Goal: Information Seeking & Learning: Learn about a topic

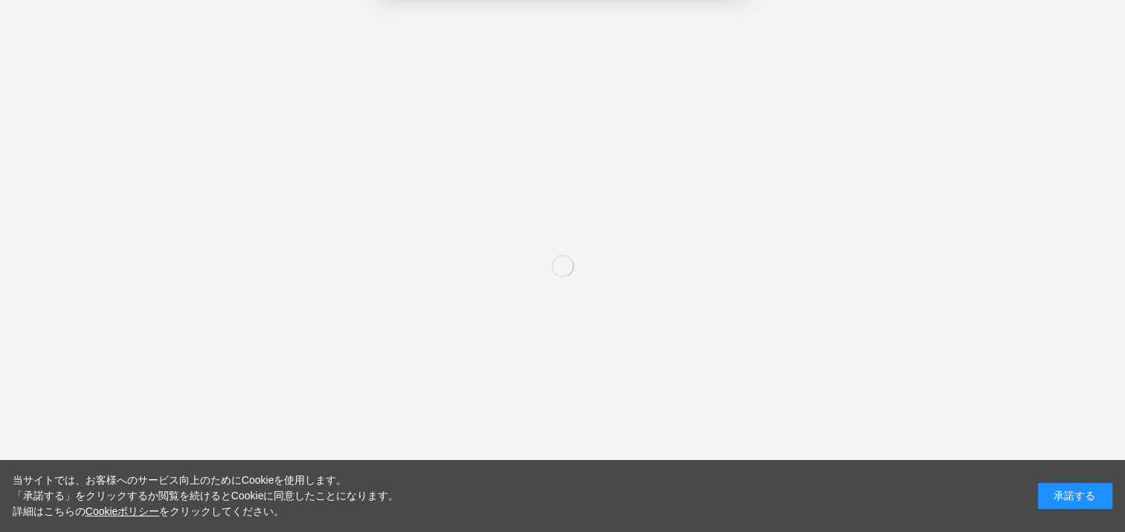
click at [631, 97] on button "いいえ" at bounding box center [622, 95] width 74 height 37
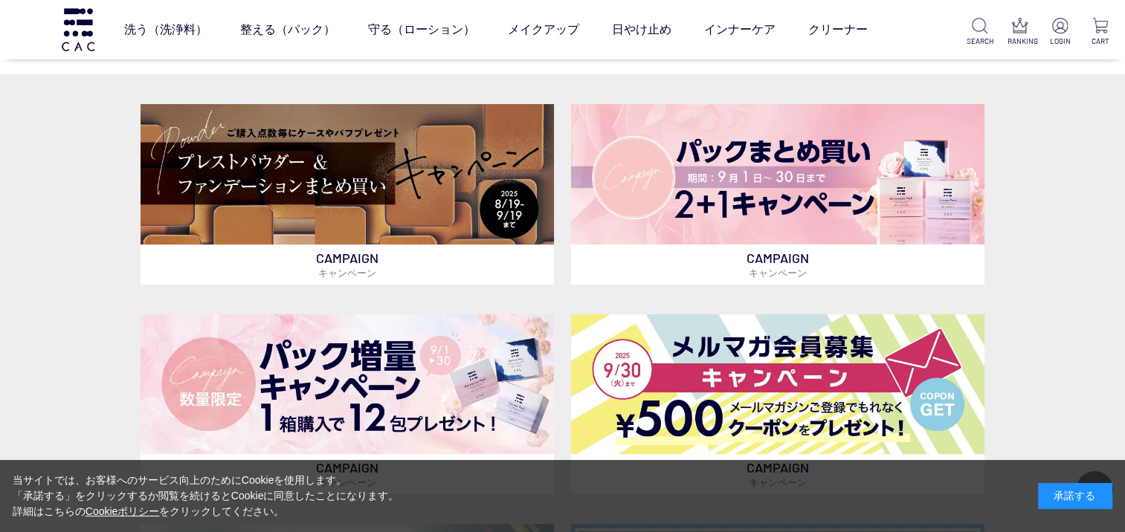
scroll to position [446, 0]
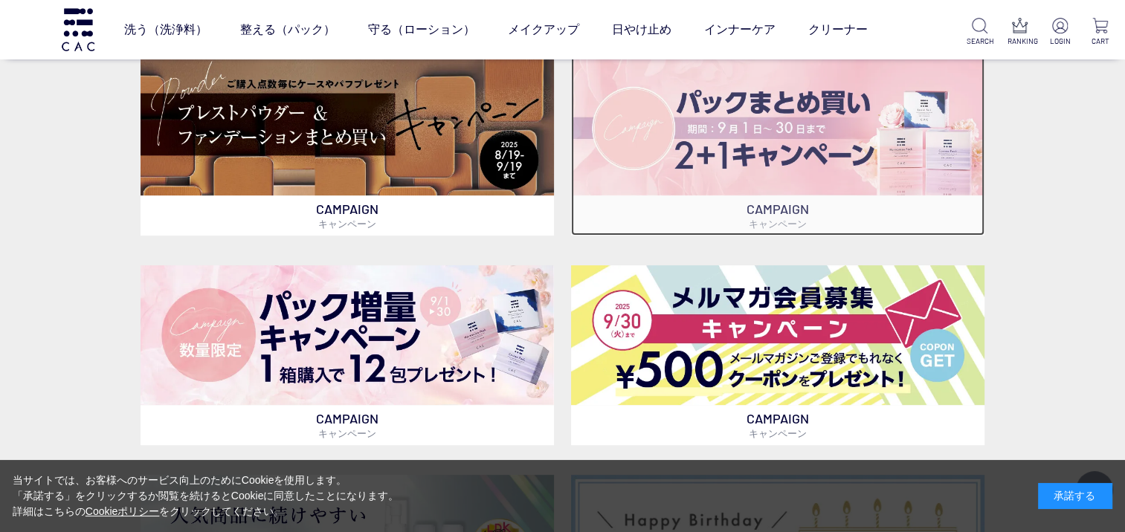
click at [781, 139] on img at bounding box center [777, 125] width 413 height 141
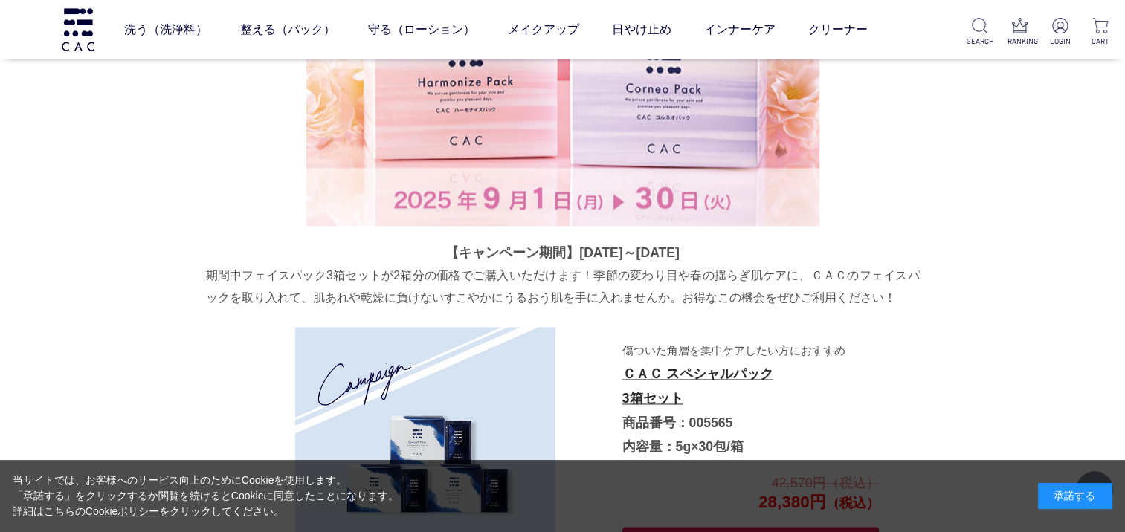
scroll to position [2215, 0]
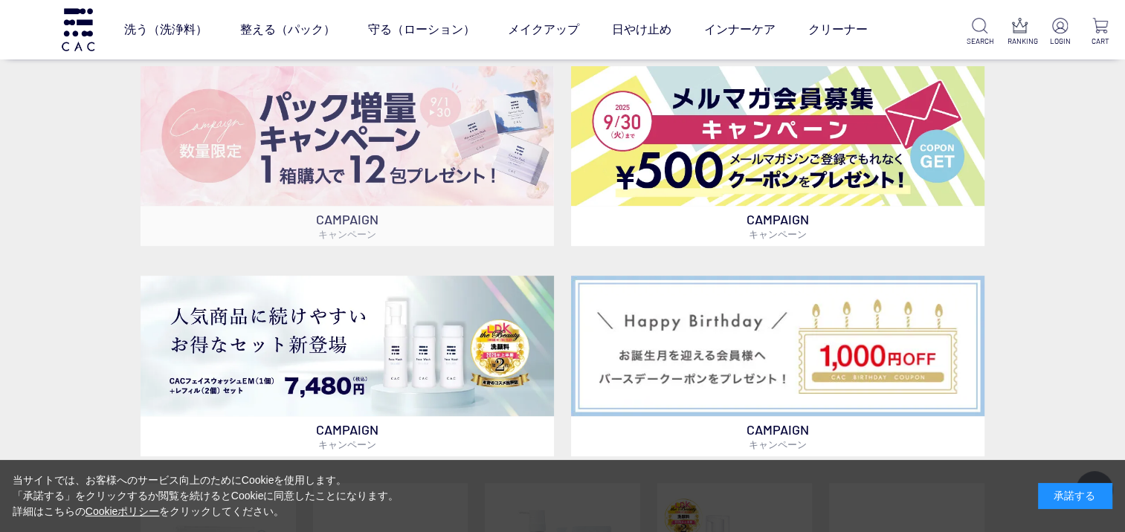
scroll to position [669, 0]
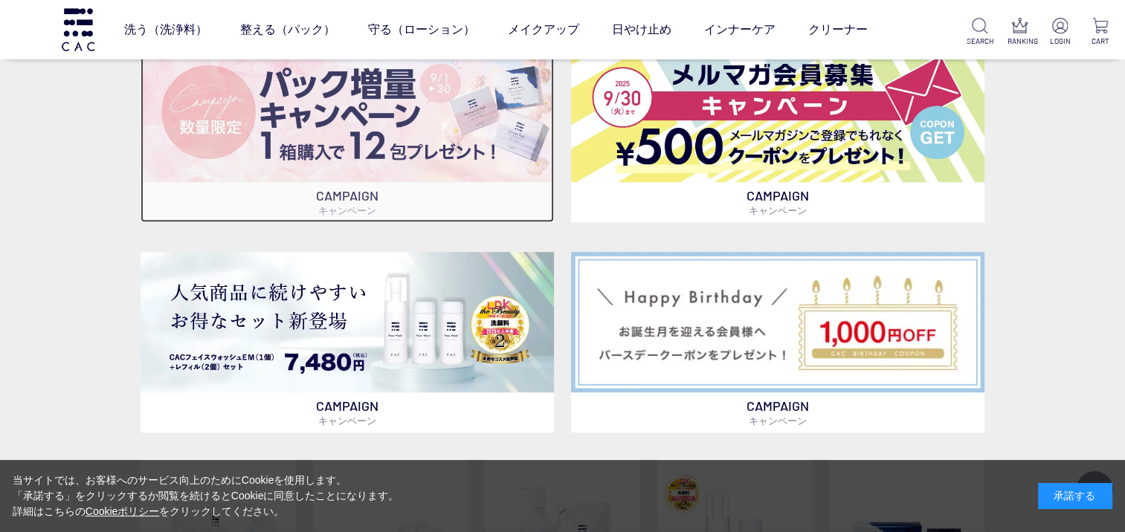
click at [363, 141] on img at bounding box center [347, 112] width 413 height 141
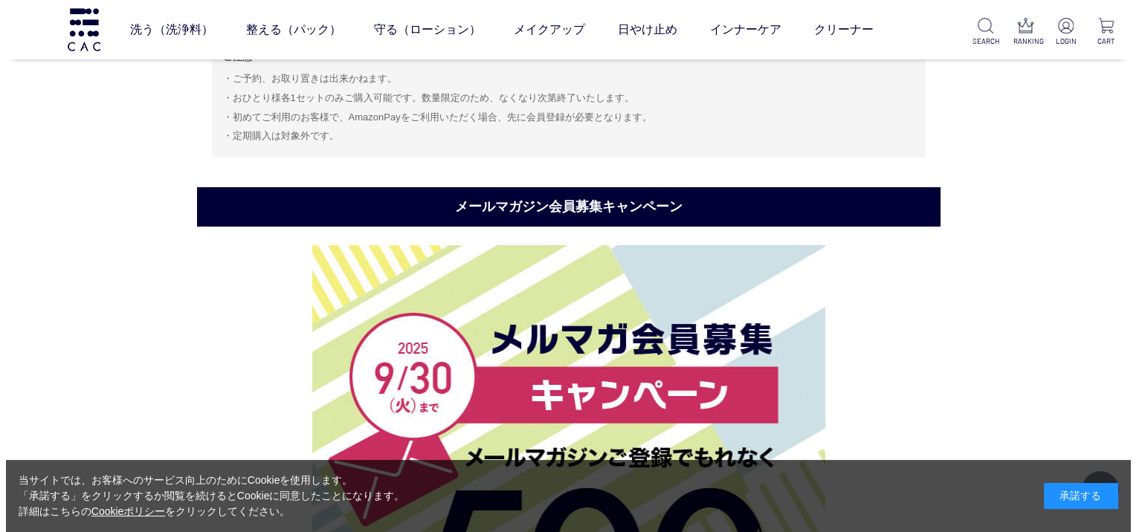
scroll to position [5072, 0]
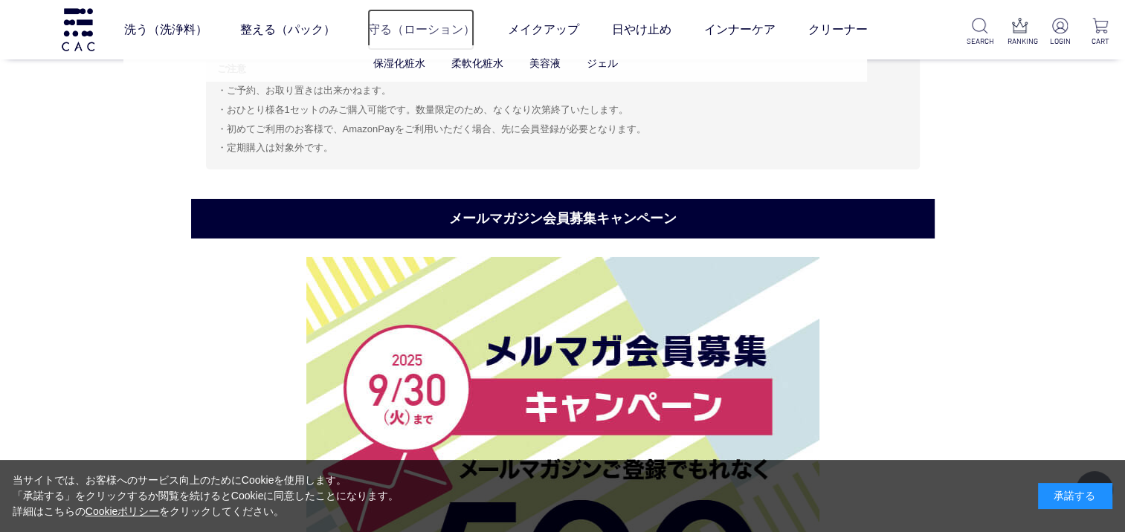
click at [401, 33] on link "守る（ローション）" at bounding box center [420, 30] width 107 height 42
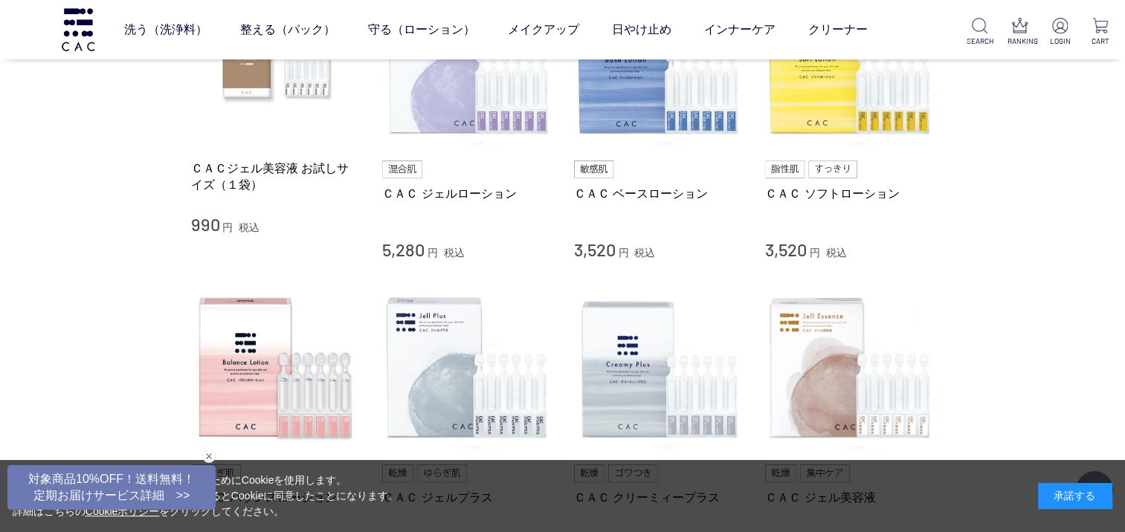
scroll to position [372, 0]
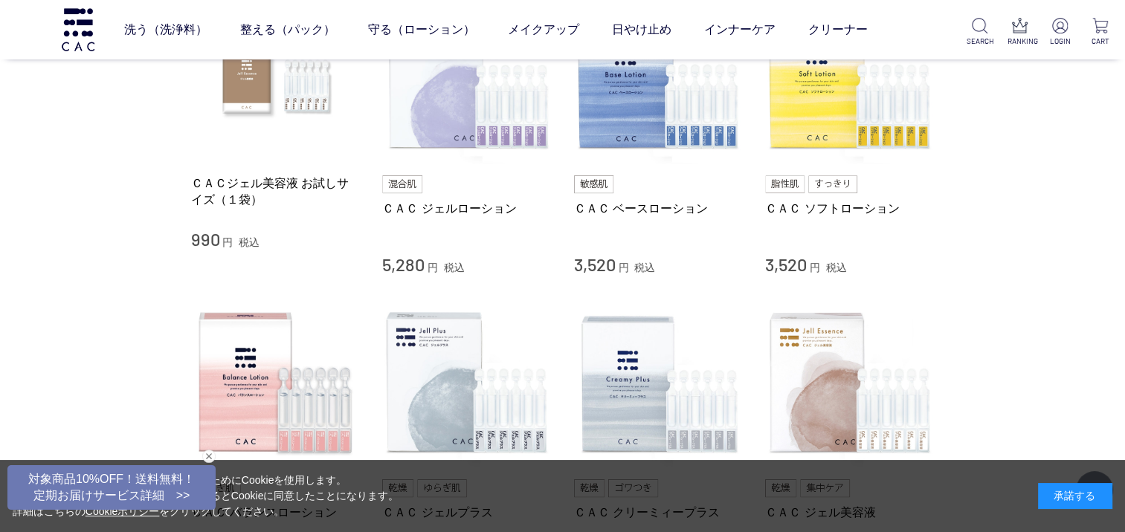
click at [820, 193] on div "ＣＡＣ ソフトローション 3,520 円 税込" at bounding box center [850, 225] width 170 height 101
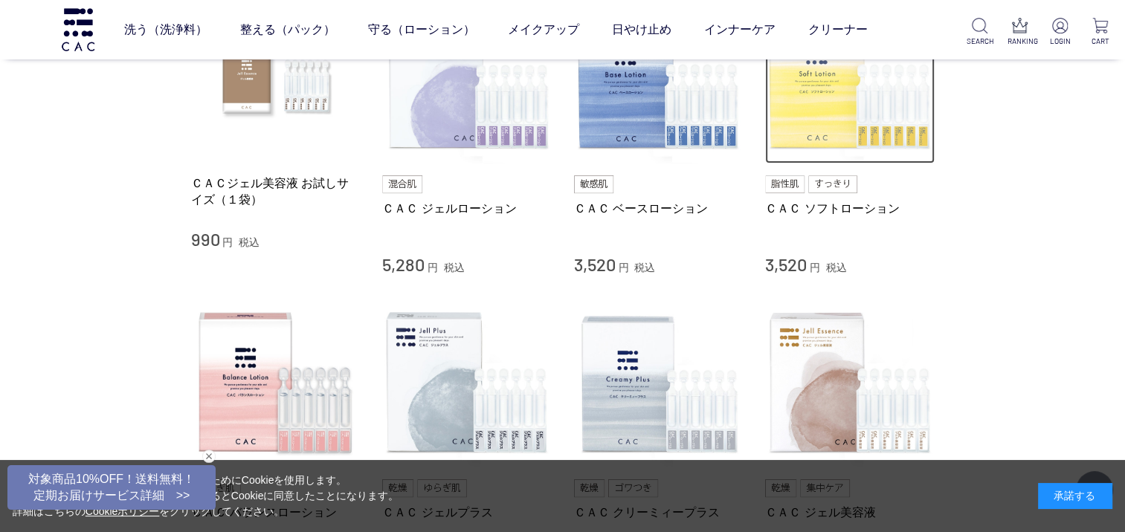
click at [813, 126] on img at bounding box center [850, 80] width 170 height 170
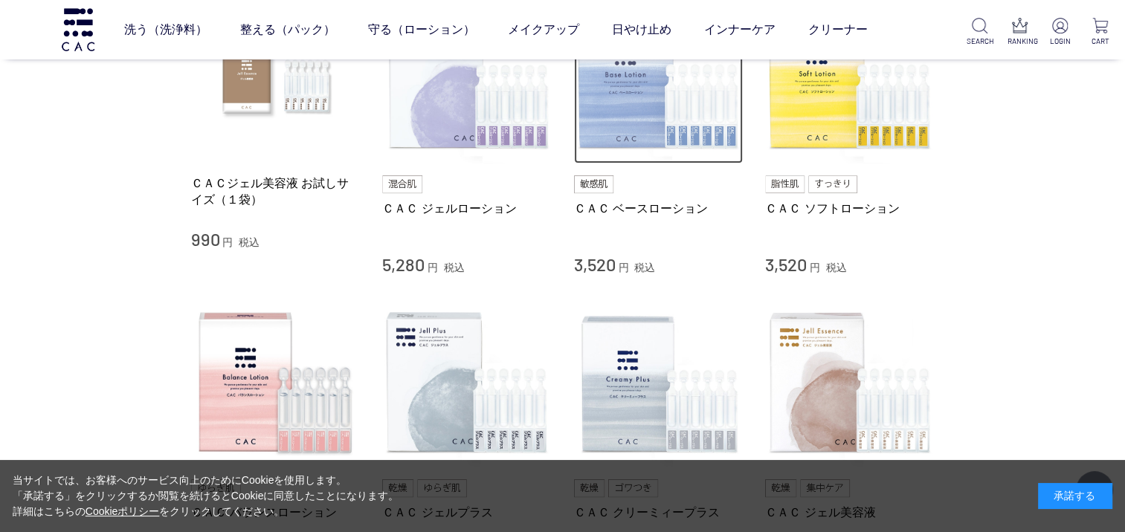
click at [600, 119] on img at bounding box center [659, 80] width 170 height 170
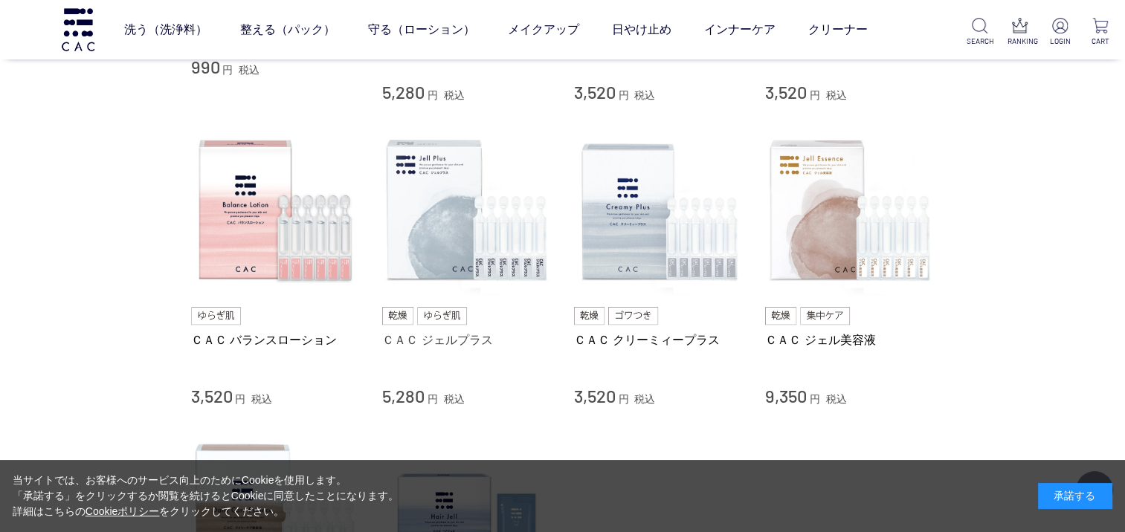
scroll to position [595, 0]
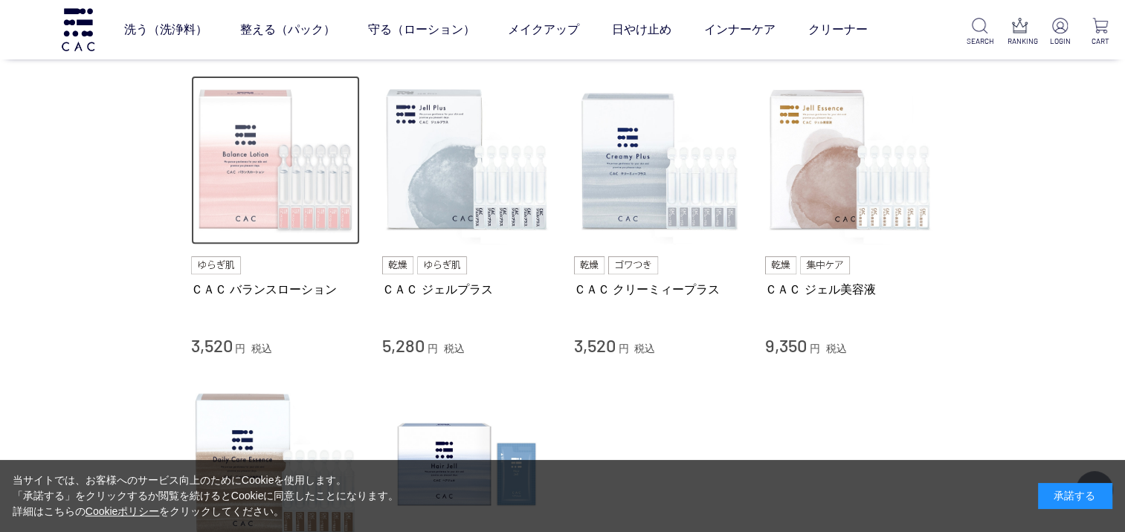
click at [277, 211] on img at bounding box center [276, 161] width 170 height 170
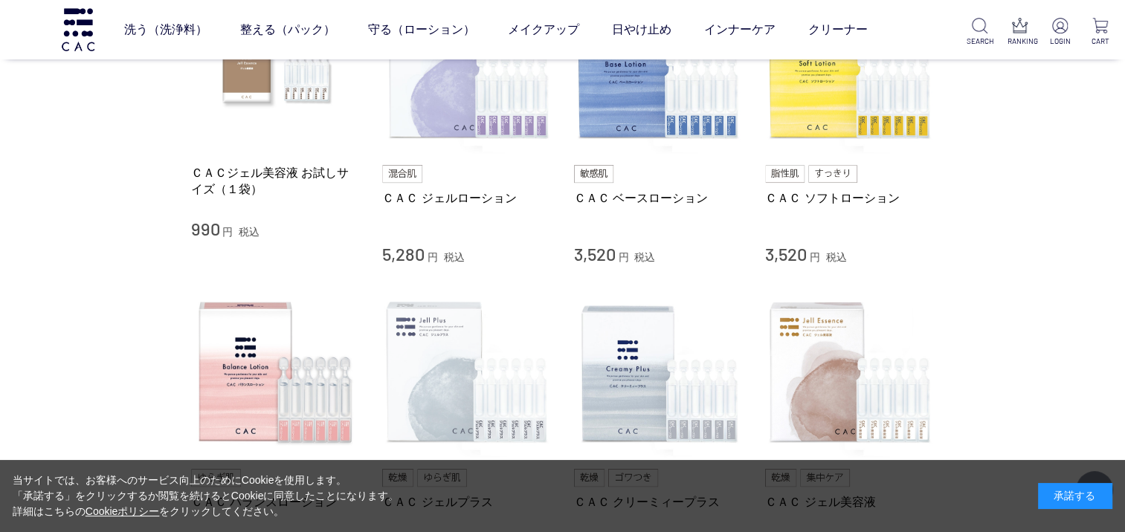
scroll to position [372, 0]
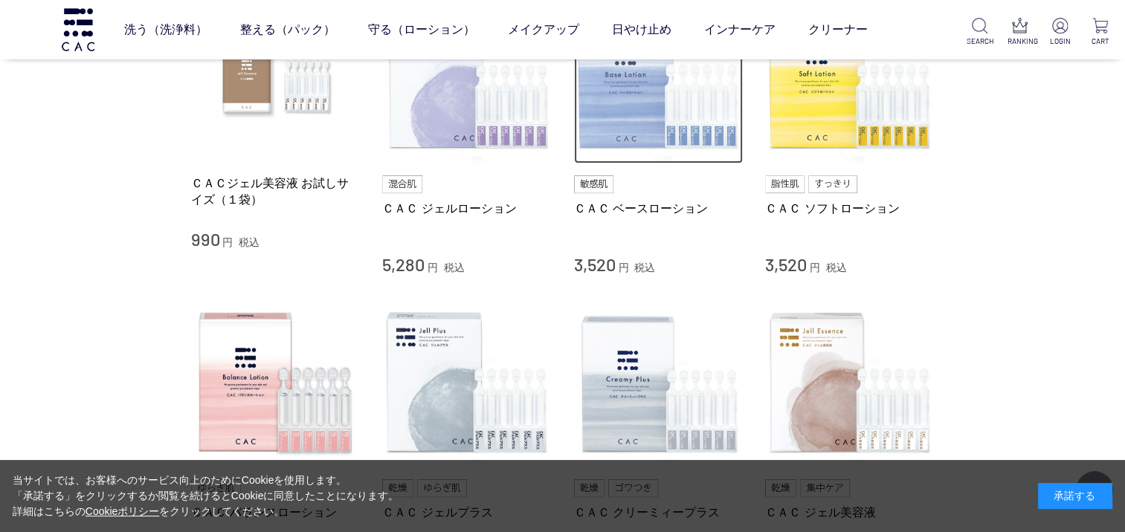
click at [671, 149] on img at bounding box center [659, 80] width 170 height 170
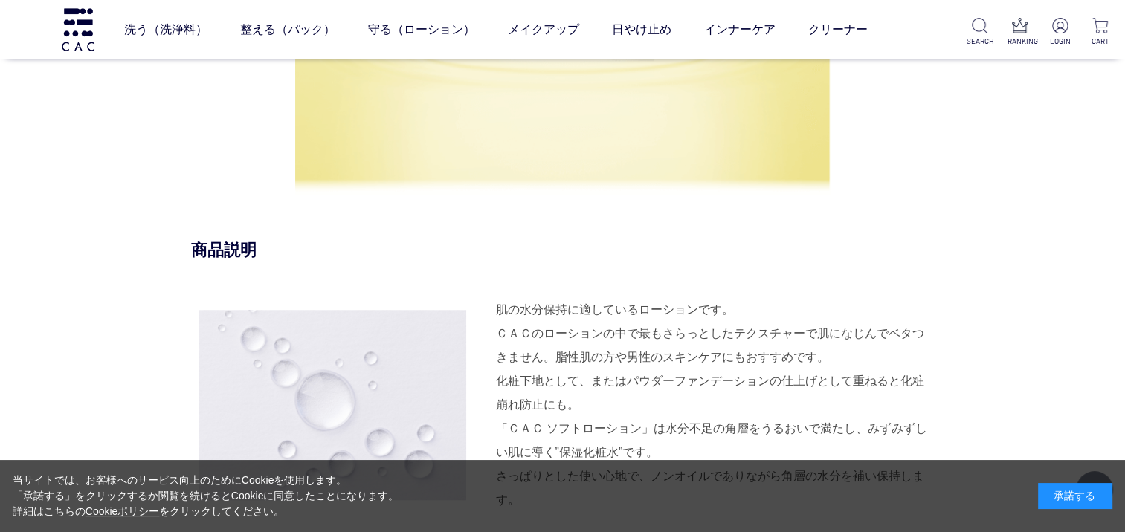
scroll to position [1264, 0]
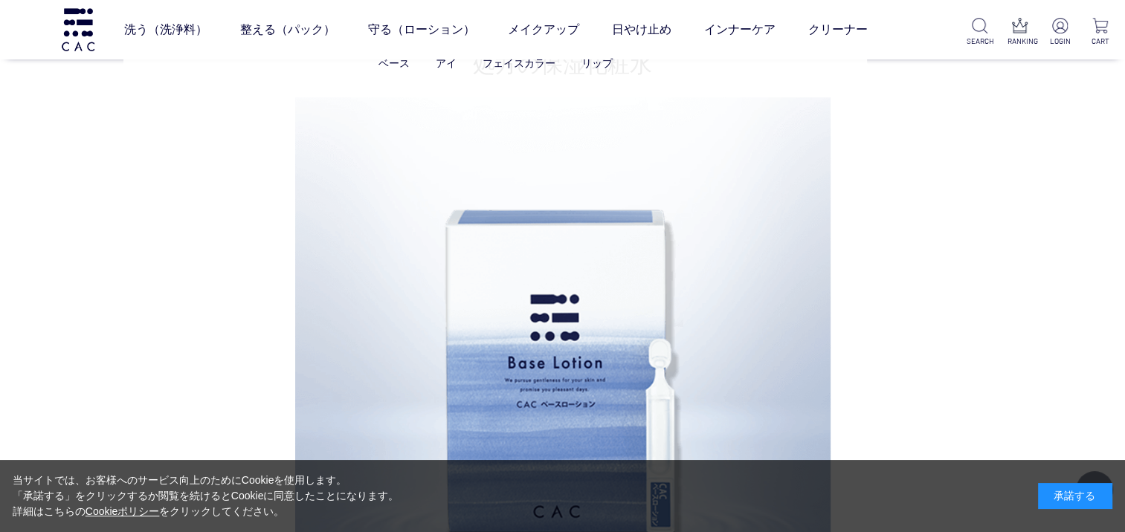
scroll to position [967, 0]
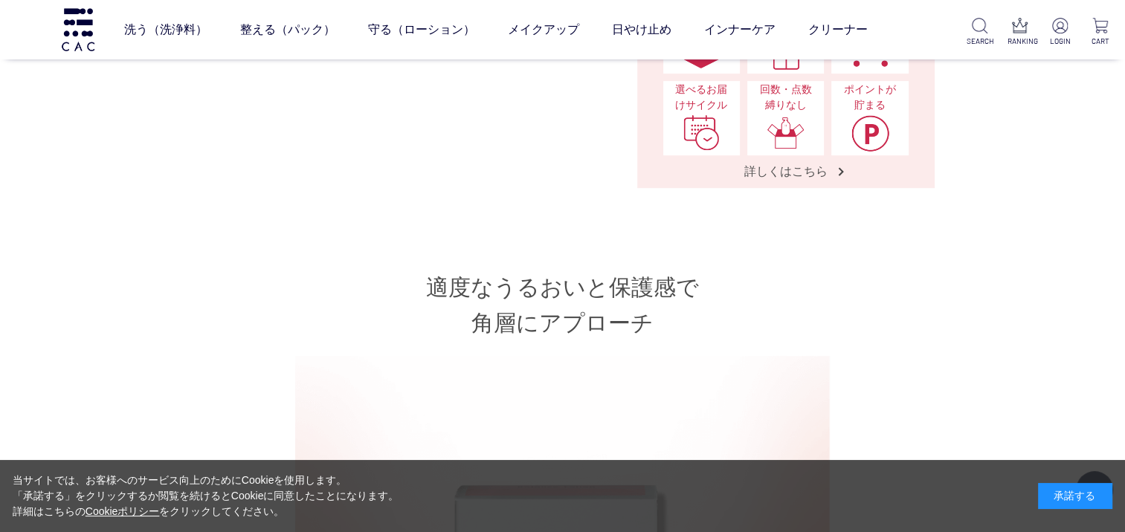
scroll to position [521, 0]
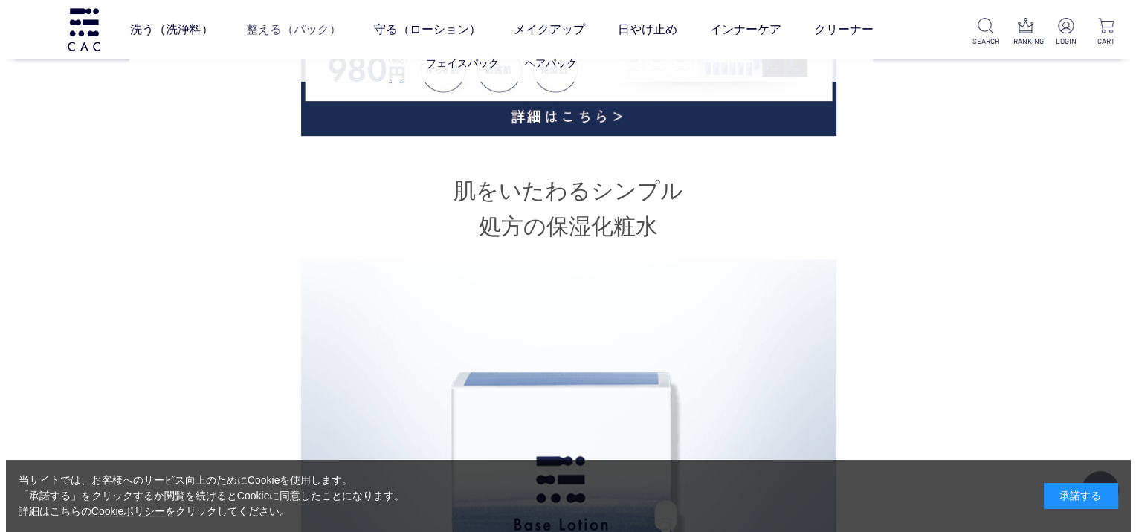
scroll to position [818, 0]
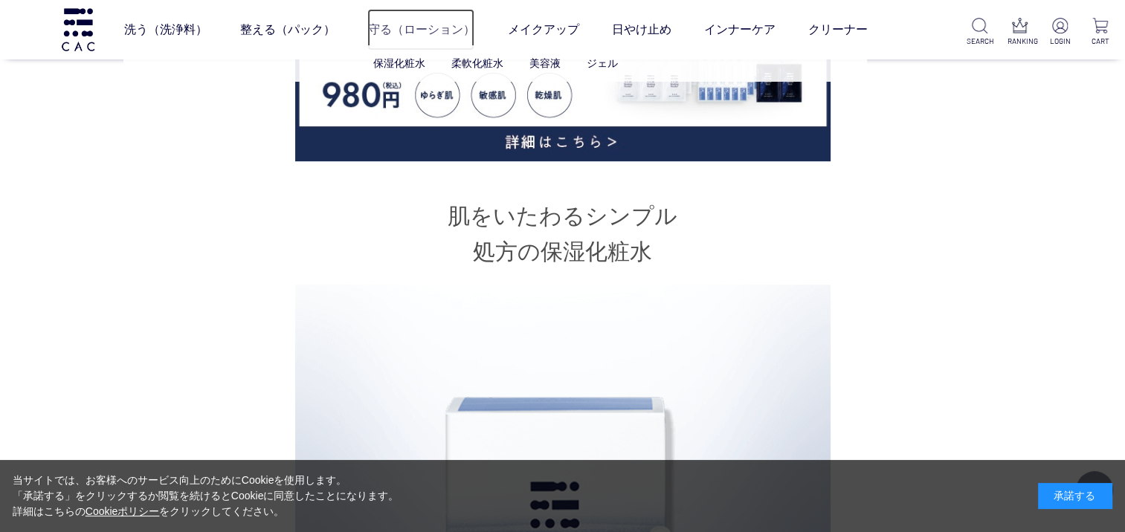
click at [442, 35] on link "守る（ローション）" at bounding box center [420, 30] width 107 height 42
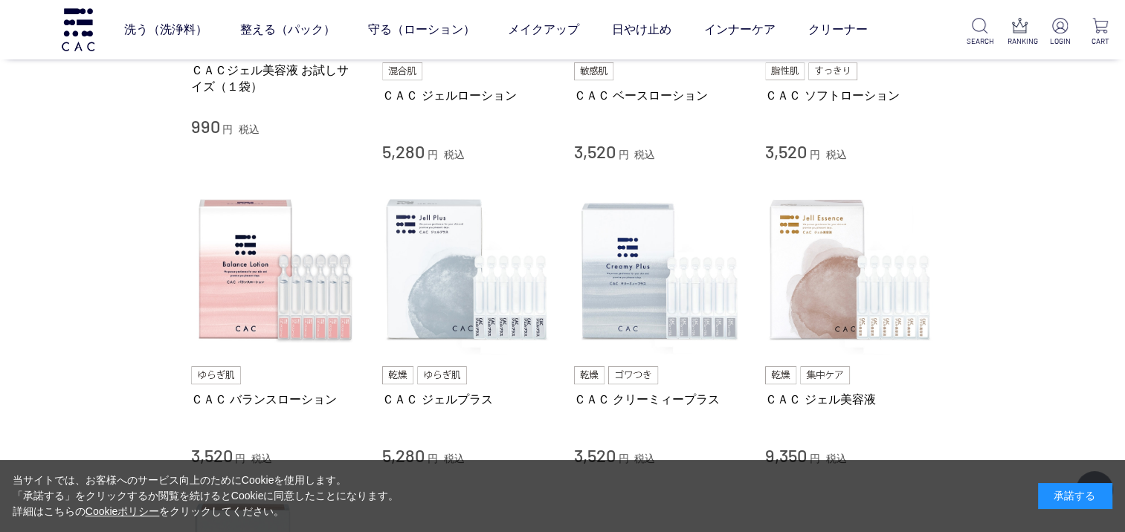
scroll to position [521, 0]
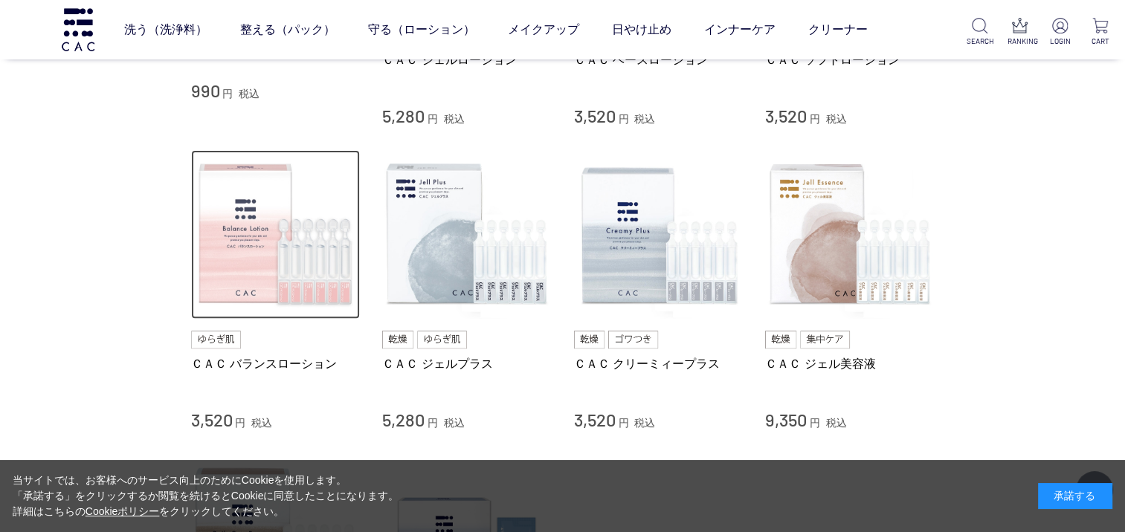
click at [251, 264] on img at bounding box center [276, 235] width 170 height 170
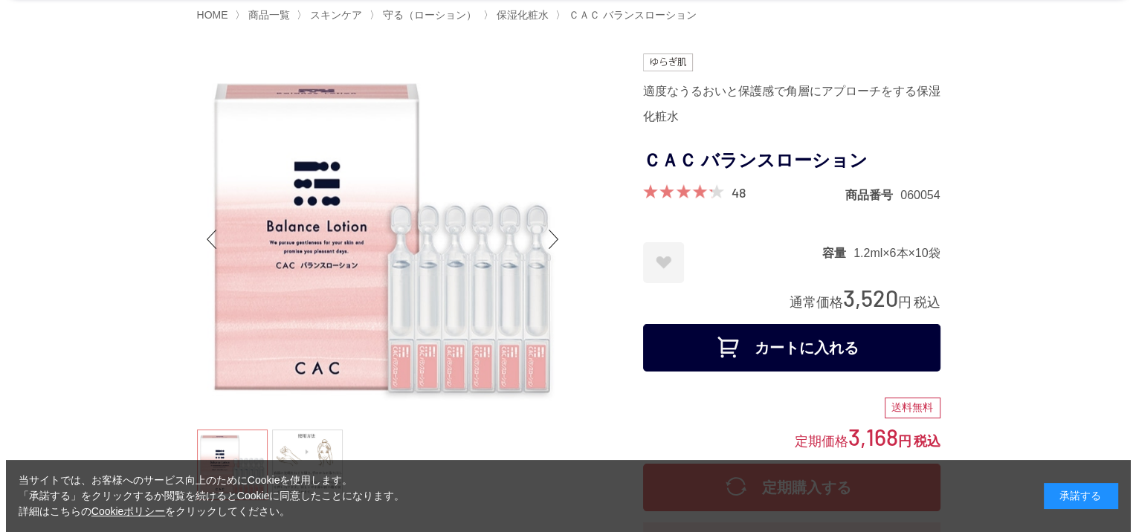
scroll to position [74, 0]
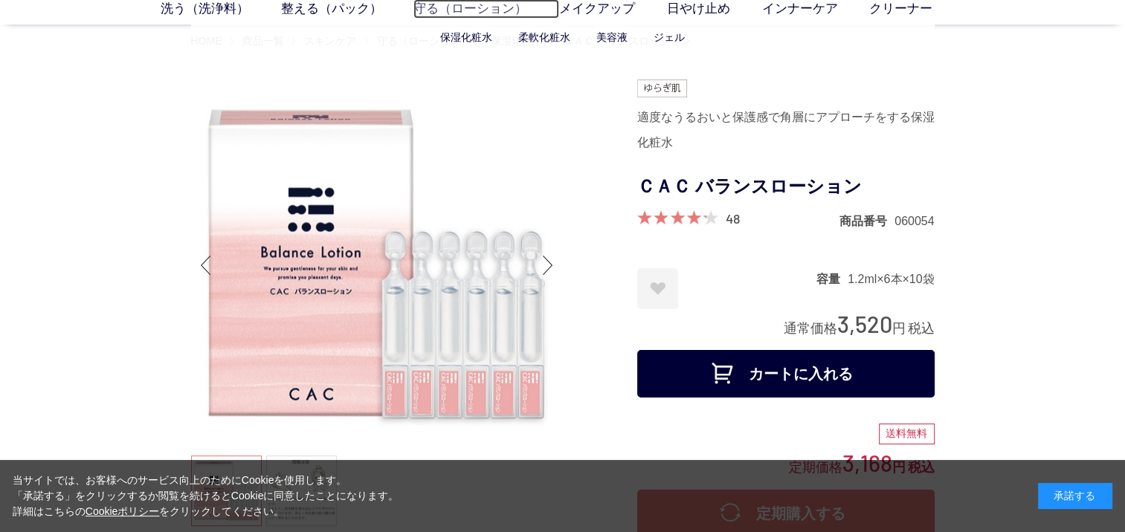
click at [495, 12] on link "守る（ローション）" at bounding box center [486, 8] width 146 height 19
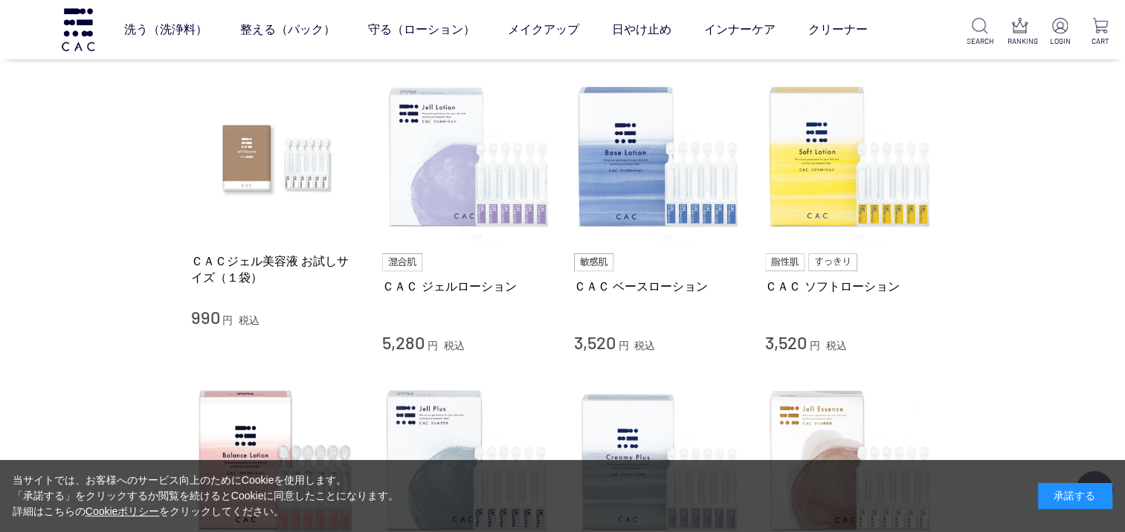
scroll to position [297, 0]
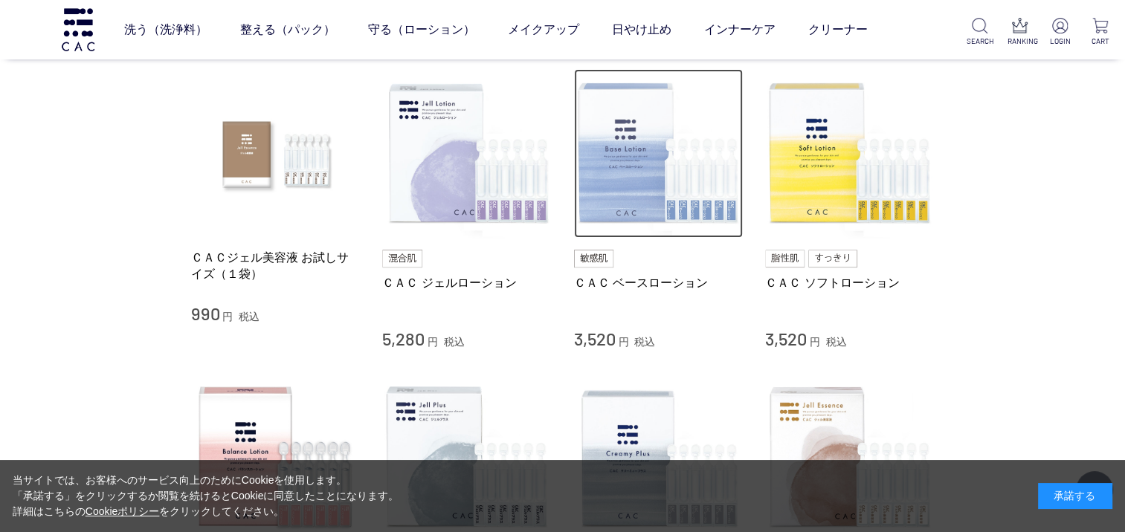
click at [652, 222] on img at bounding box center [659, 154] width 170 height 170
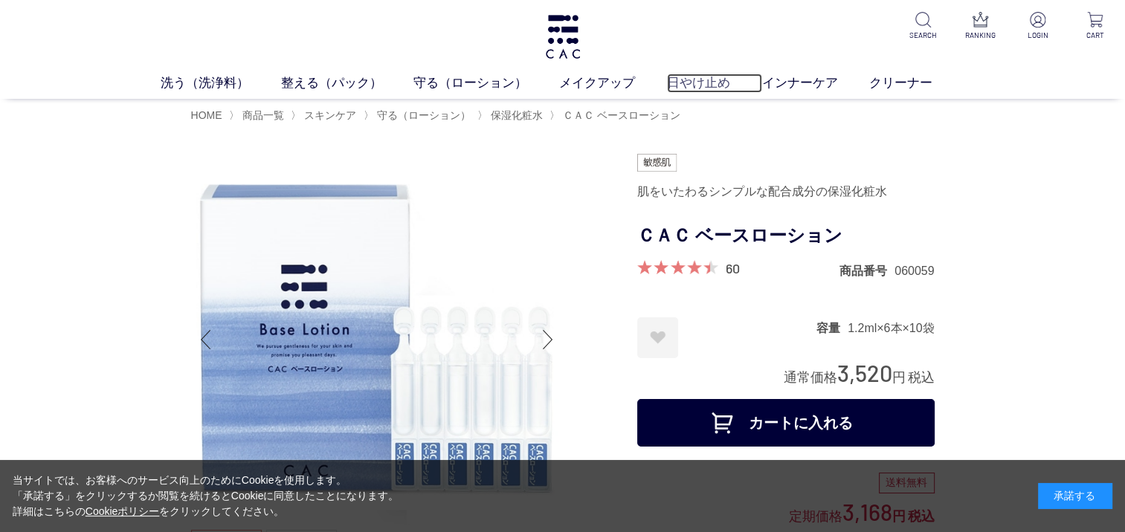
click at [699, 83] on link "日やけ止め" at bounding box center [714, 83] width 95 height 19
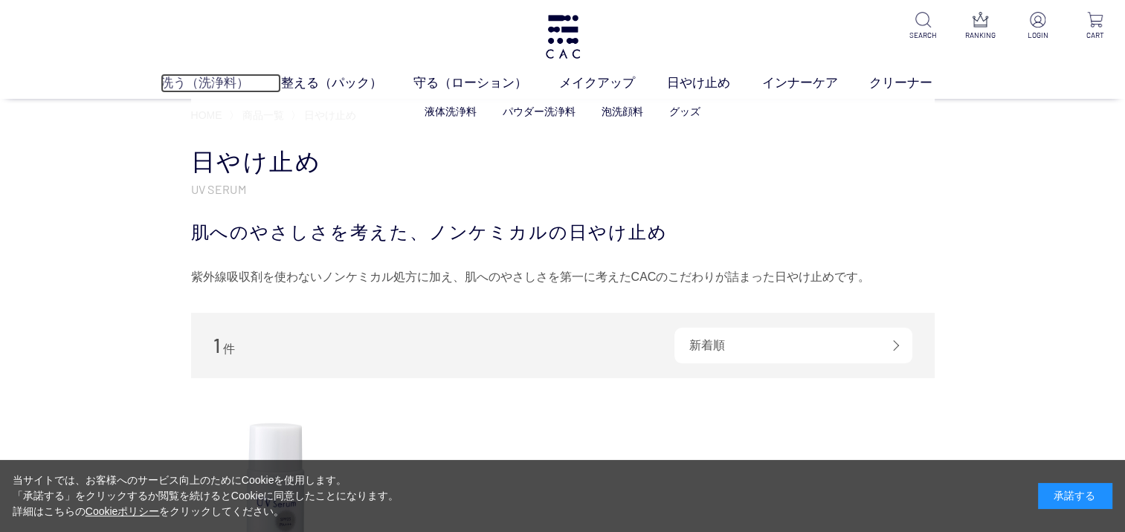
click at [199, 86] on link "洗う（洗浄料）" at bounding box center [221, 83] width 120 height 19
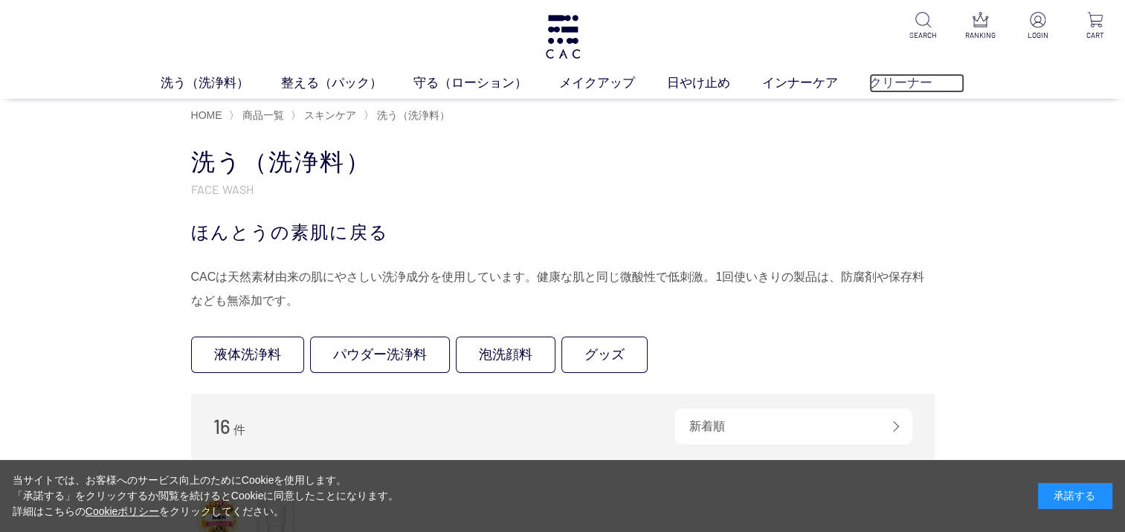
click at [898, 83] on link "クリーナー" at bounding box center [916, 83] width 95 height 19
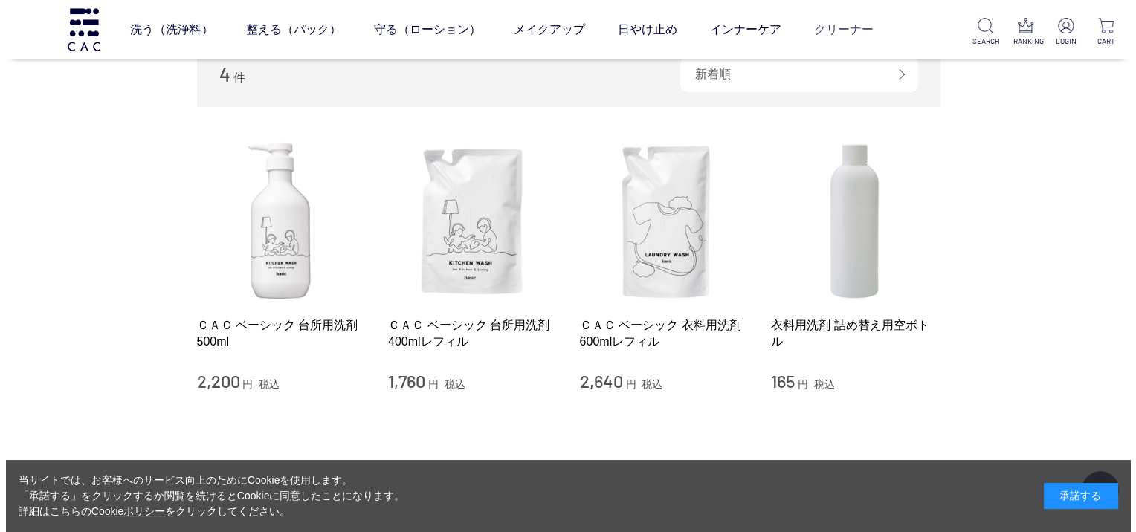
scroll to position [149, 0]
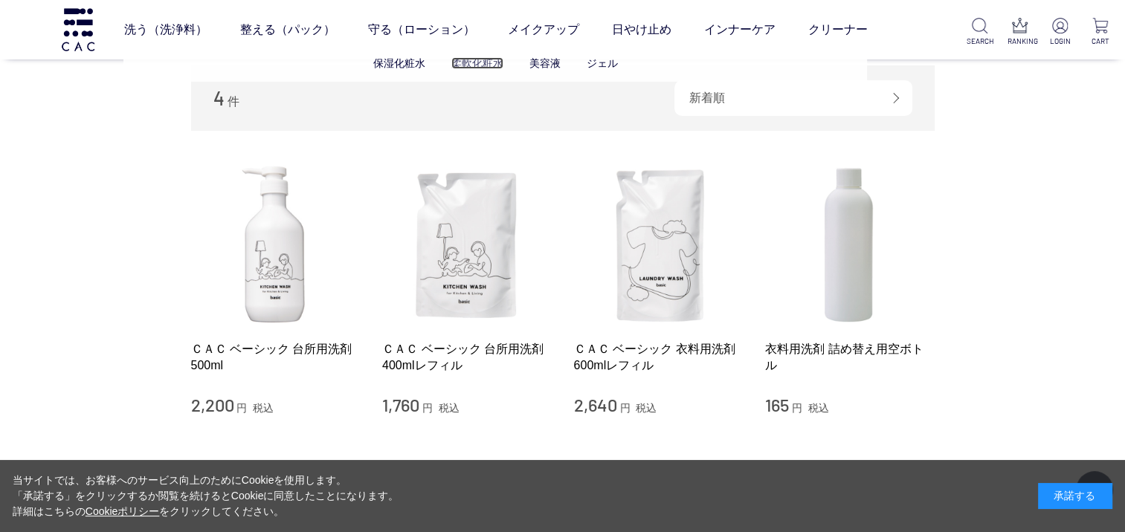
click at [478, 68] on link "柔軟化粧水" at bounding box center [477, 63] width 52 height 12
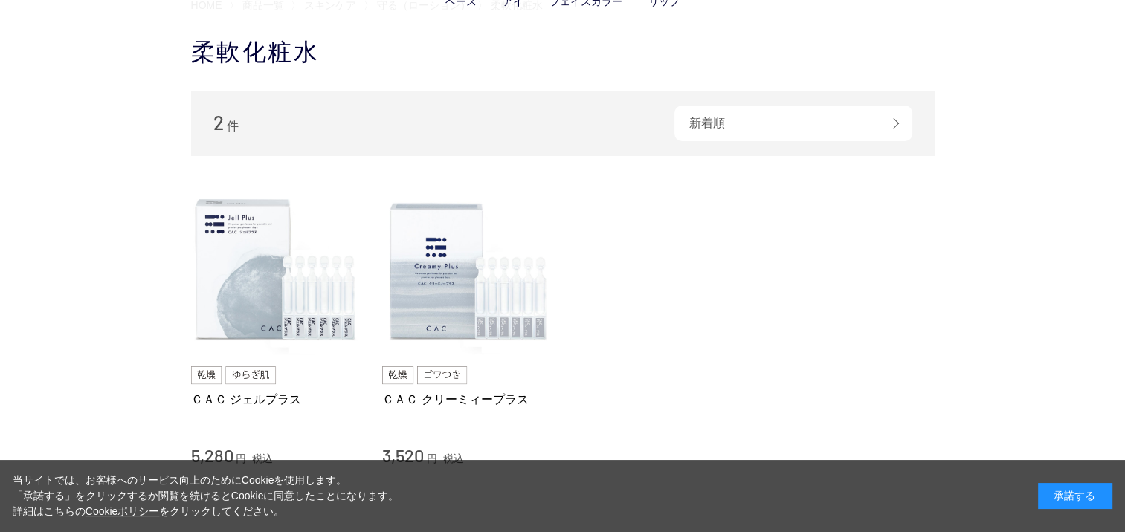
scroll to position [149, 0]
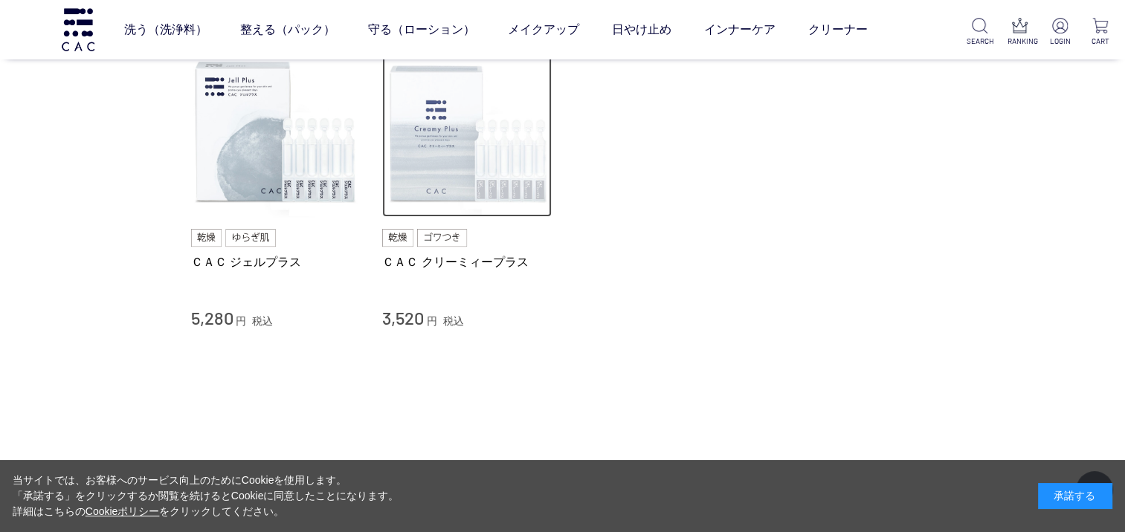
click at [428, 137] on img at bounding box center [467, 133] width 170 height 170
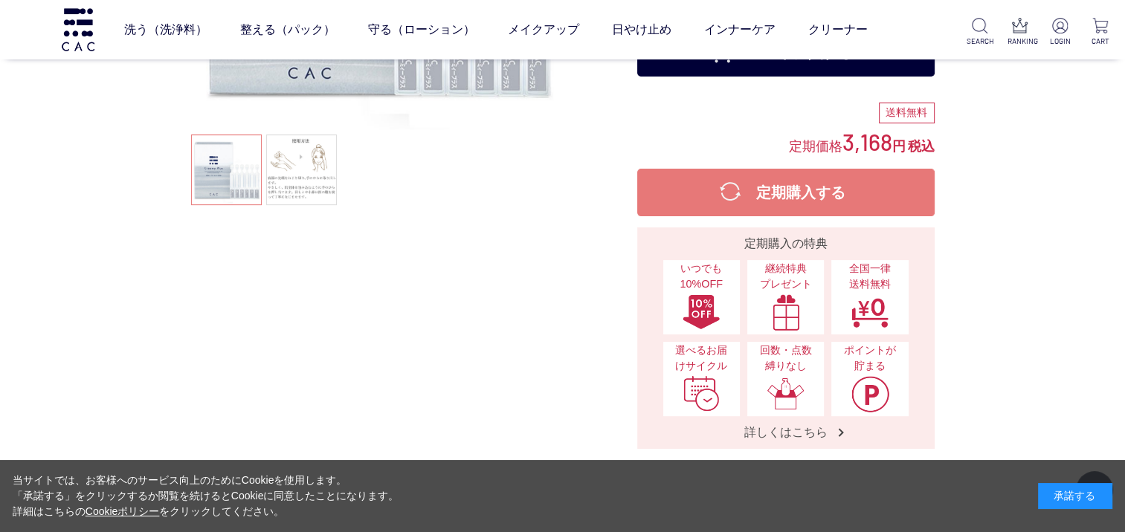
scroll to position [297, 0]
click at [310, 173] on link at bounding box center [301, 169] width 71 height 71
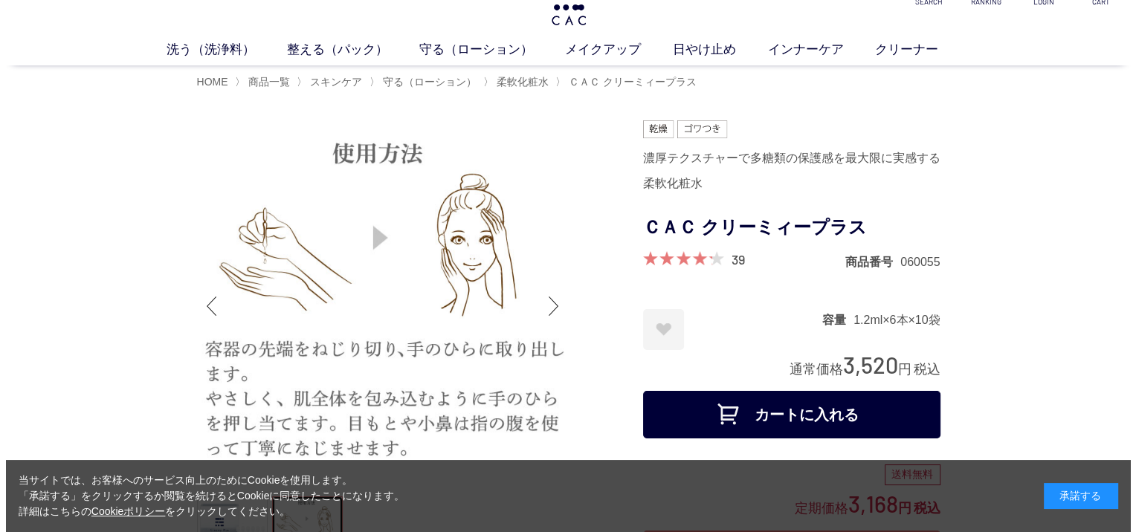
scroll to position [0, 0]
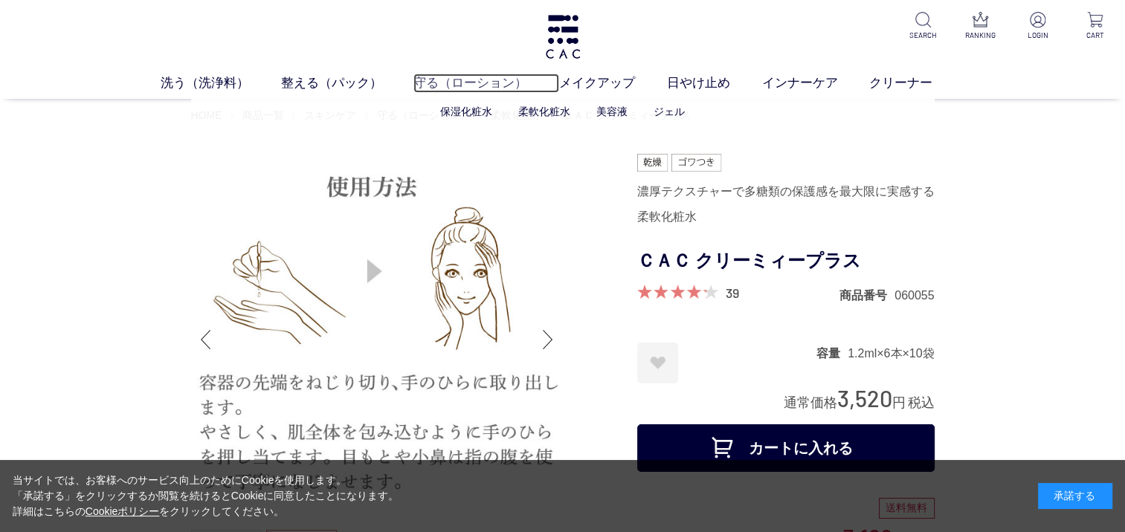
click at [476, 88] on link "守る（ローション）" at bounding box center [486, 83] width 146 height 19
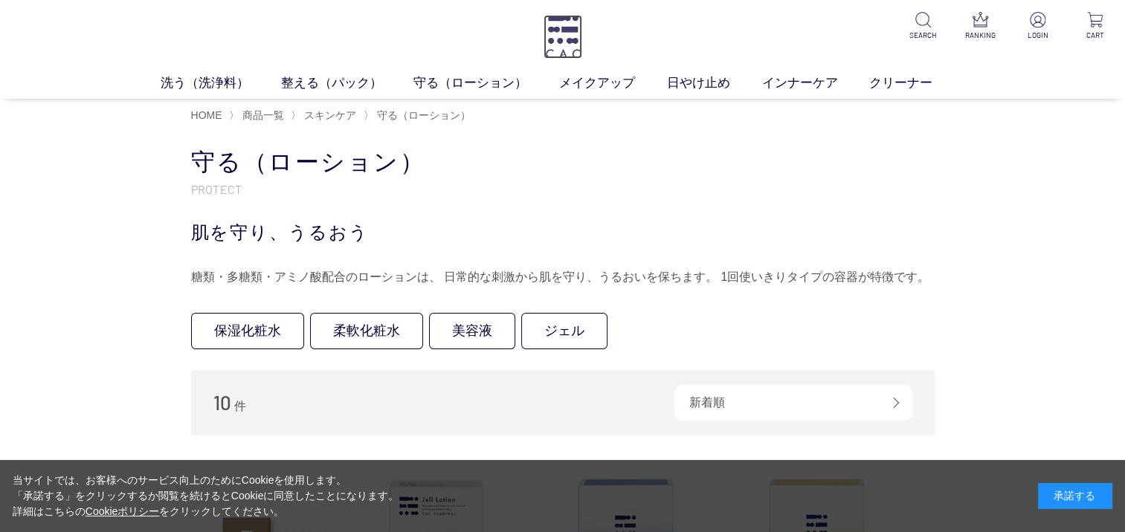
click at [564, 36] on img at bounding box center [563, 37] width 39 height 44
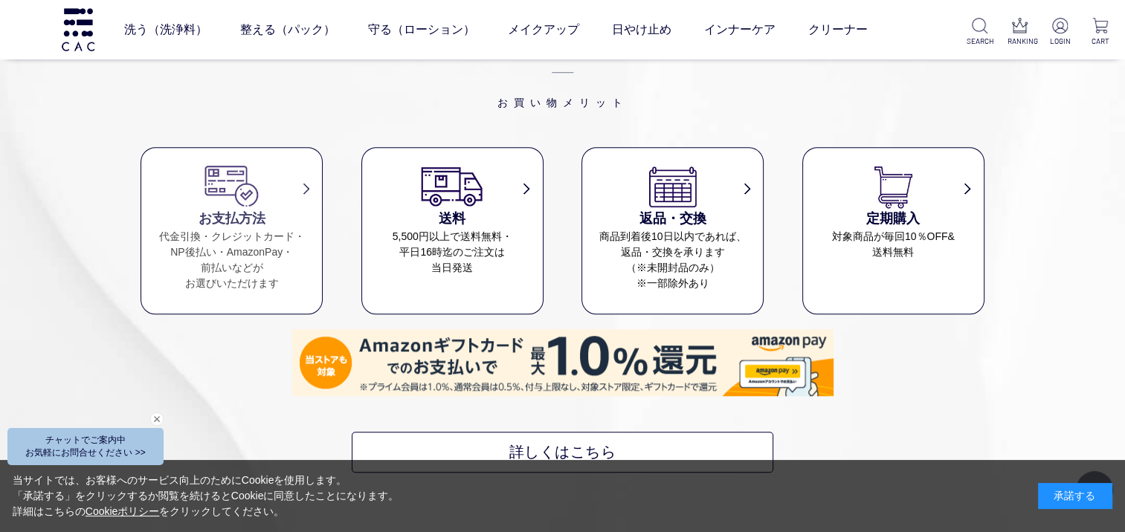
scroll to position [6693, 0]
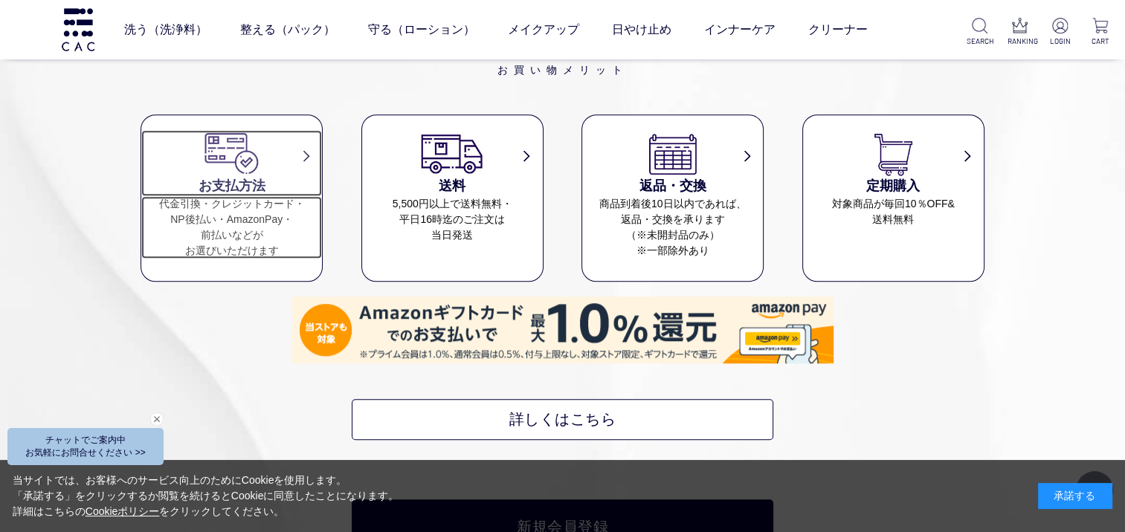
click at [216, 210] on dd "代金引換・クレジットカード・ NP後払い・AmazonPay・ 前払いなどが お選びいただけます" at bounding box center [231, 227] width 181 height 62
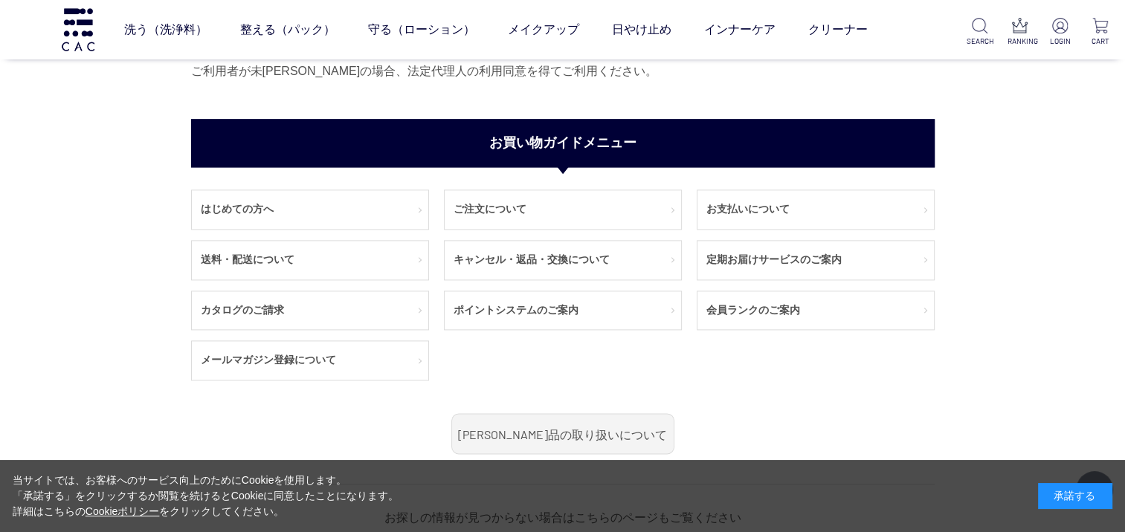
scroll to position [1933, 0]
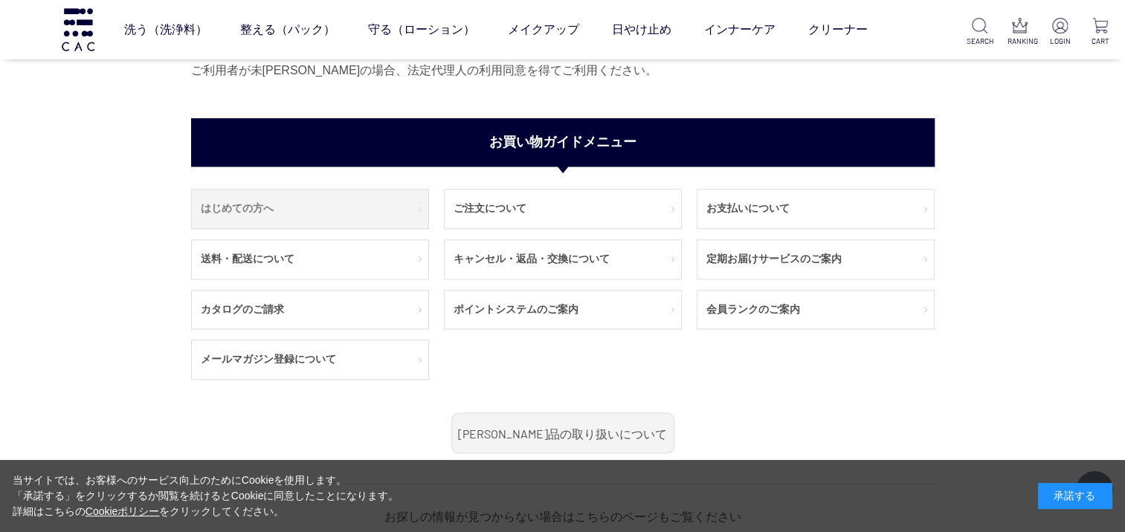
click at [253, 211] on link "はじめての方へ" at bounding box center [310, 209] width 236 height 39
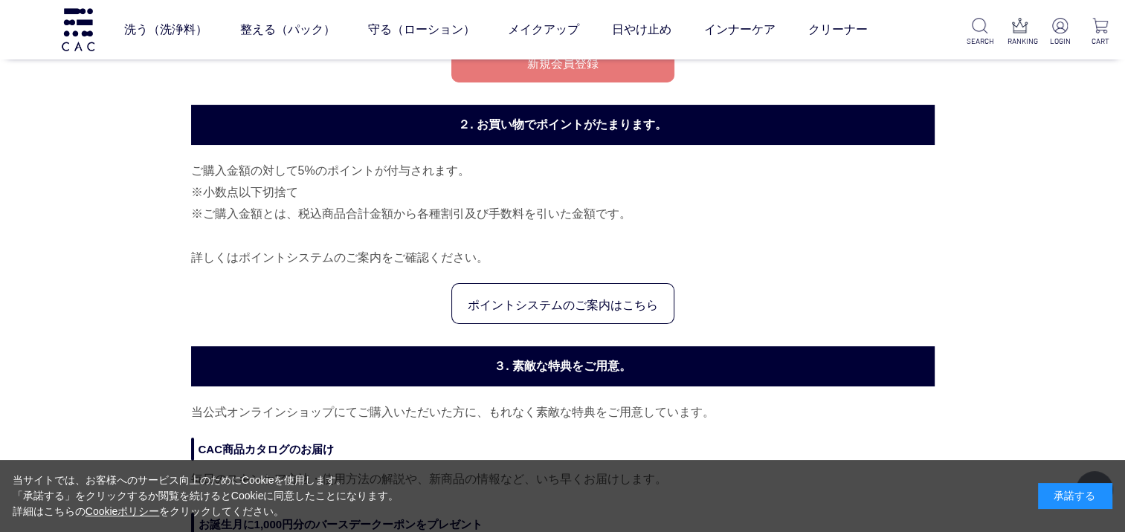
scroll to position [223, 0]
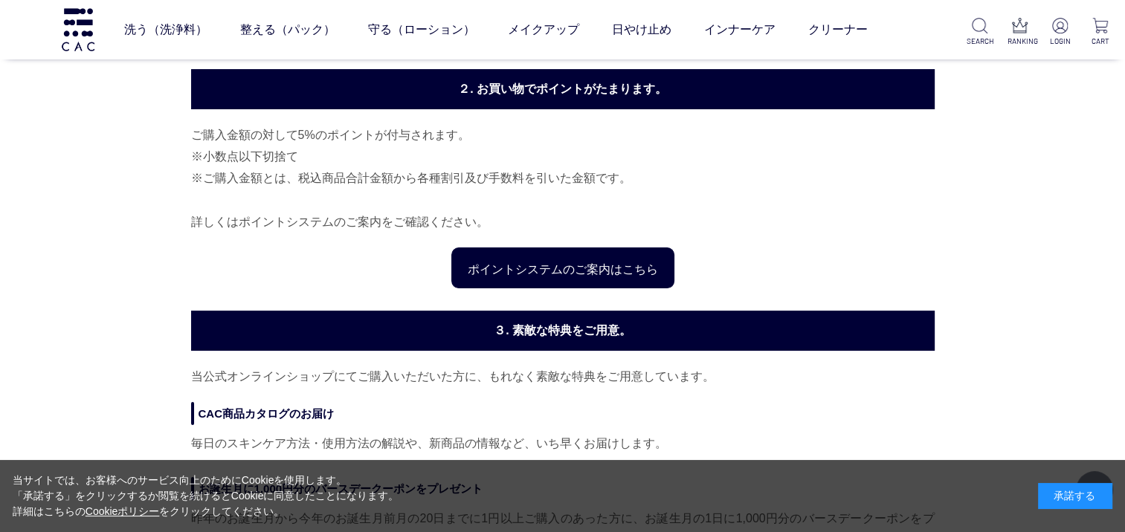
click at [584, 266] on link "ポイントシステムのご案内はこちら" at bounding box center [562, 268] width 223 height 41
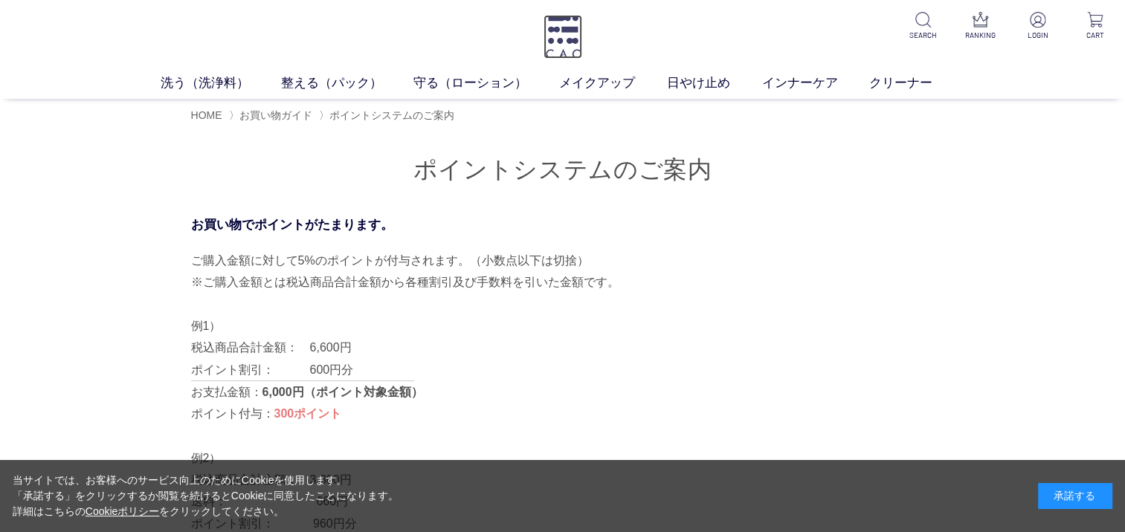
click at [565, 39] on img at bounding box center [563, 37] width 39 height 44
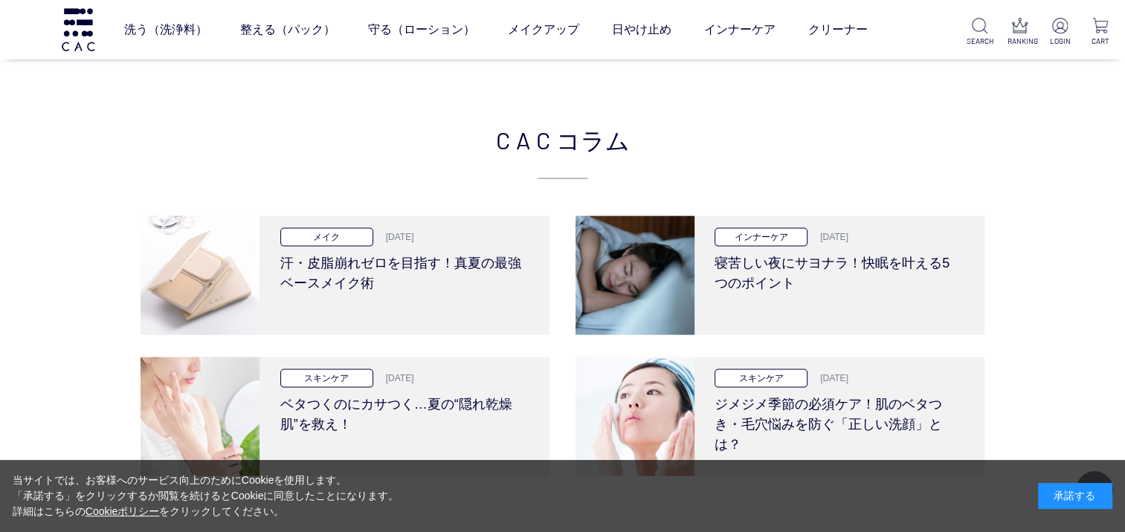
scroll to position [3569, 0]
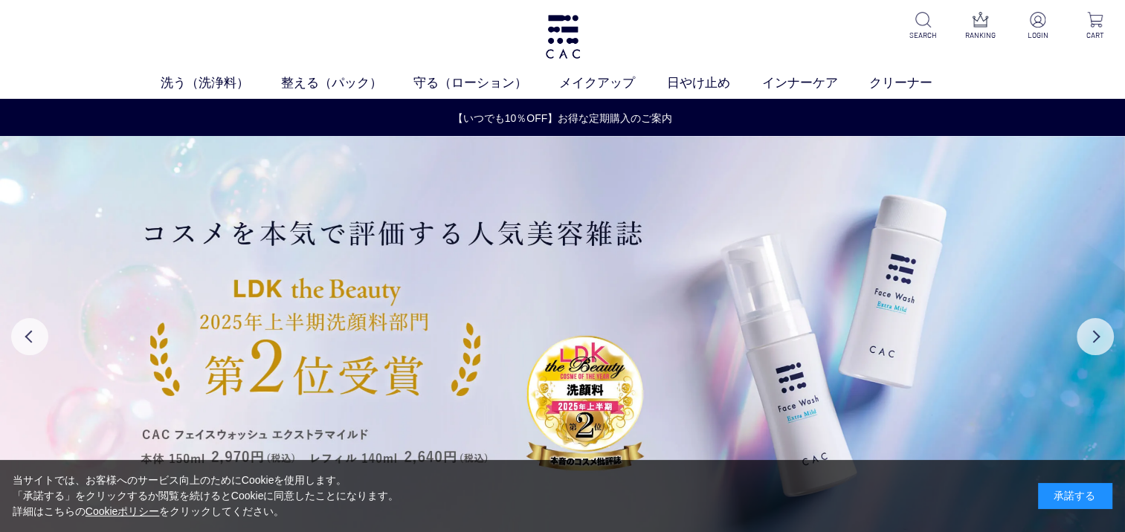
click at [956, 59] on div "洗う（洗浄料） 液体洗浄料 パウダー洗浄料 泡洗顔料 グッズ 整える（パック） フェイスパック ヘアパック 守る（ローション） 保湿化粧水 柔軟化粧水 美容液…" at bounding box center [562, 49] width 1125 height 99
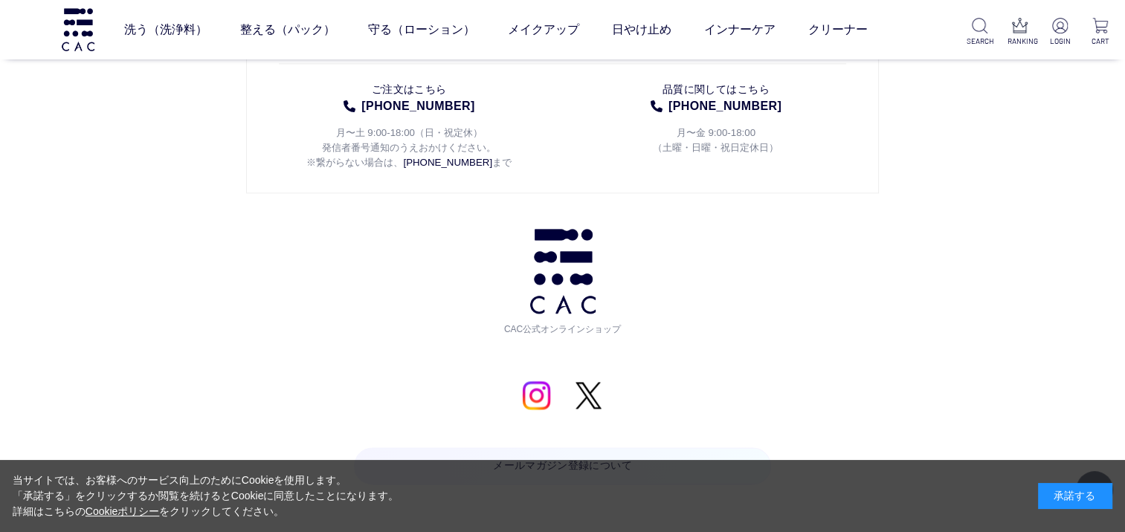
scroll to position [7484, 0]
